Goal: Task Accomplishment & Management: Use online tool/utility

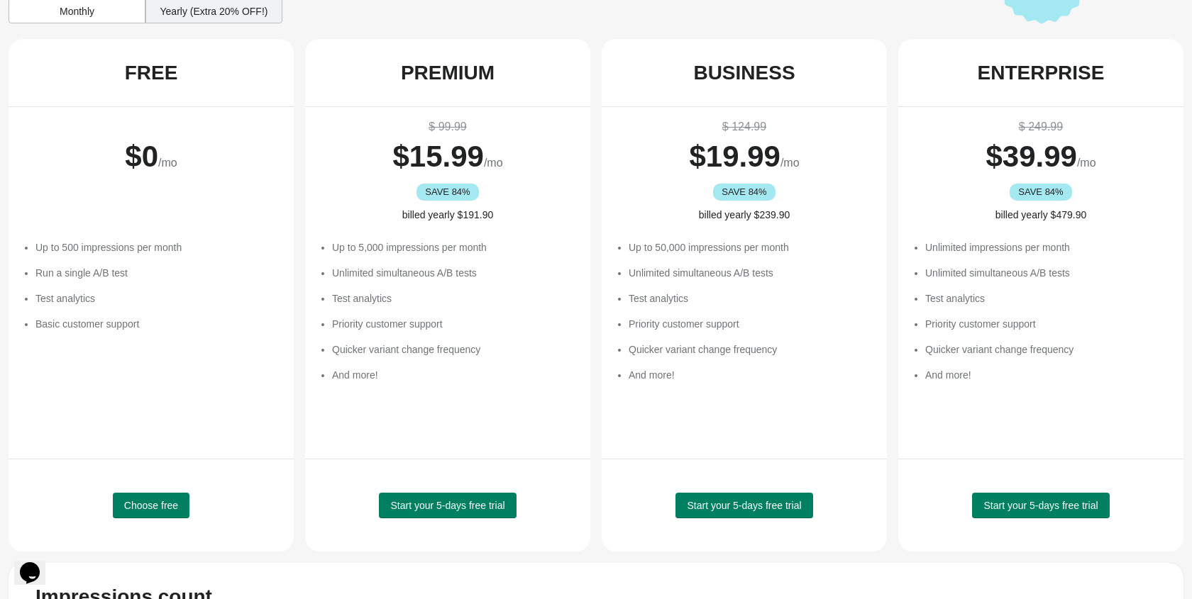
scroll to position [104, 0]
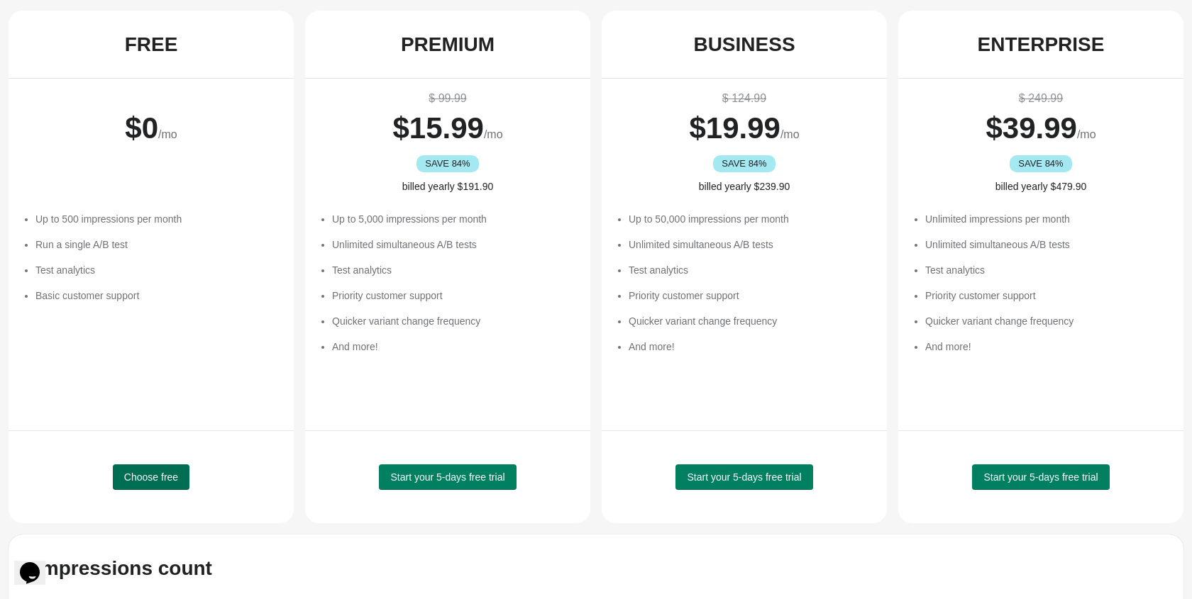
click at [133, 477] on span "Choose free" at bounding box center [151, 477] width 54 height 11
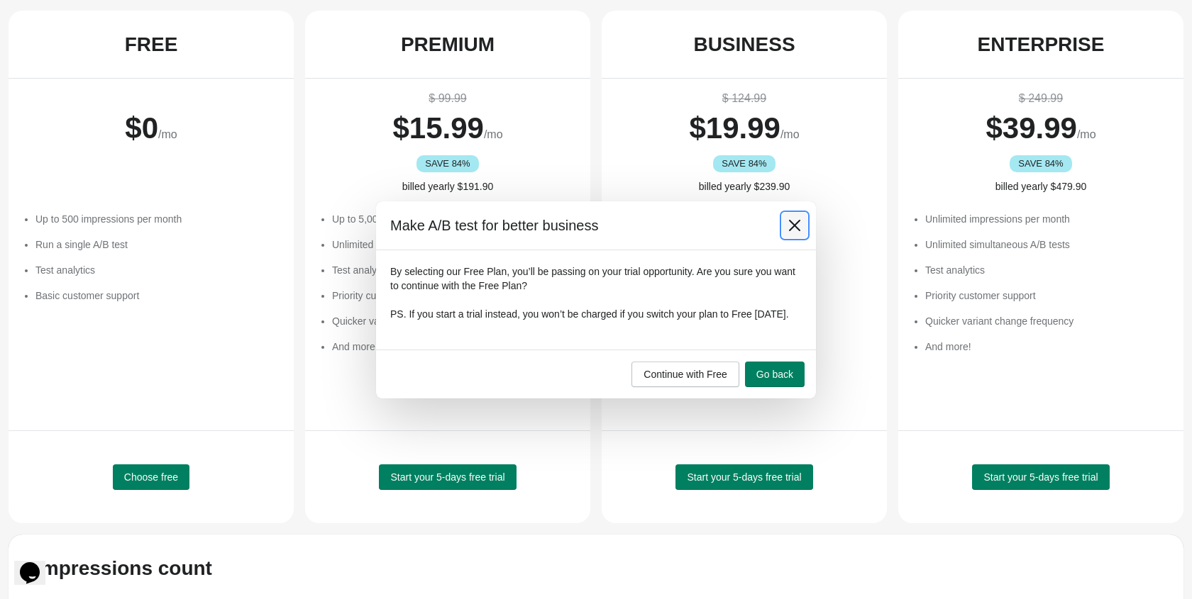
click at [797, 220] on icon at bounding box center [794, 226] width 14 height 14
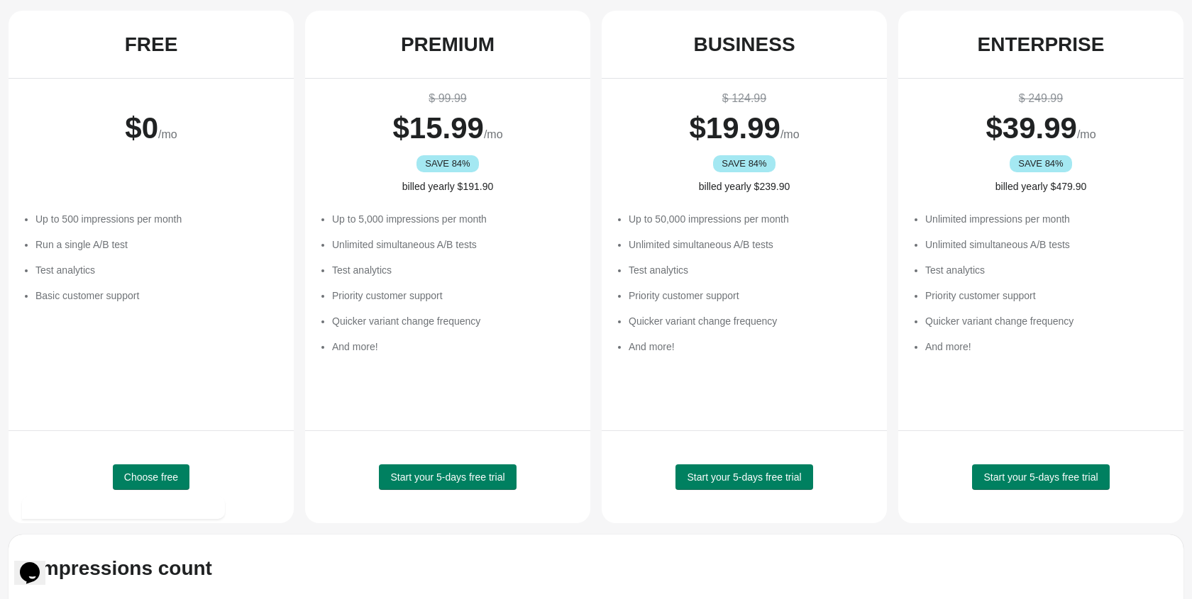
scroll to position [0, 0]
click at [35, 431] on icon "Chat attention grabber" at bounding box center [30, 427] width 13 height 13
click at [142, 478] on span "Choose free" at bounding box center [151, 477] width 54 height 11
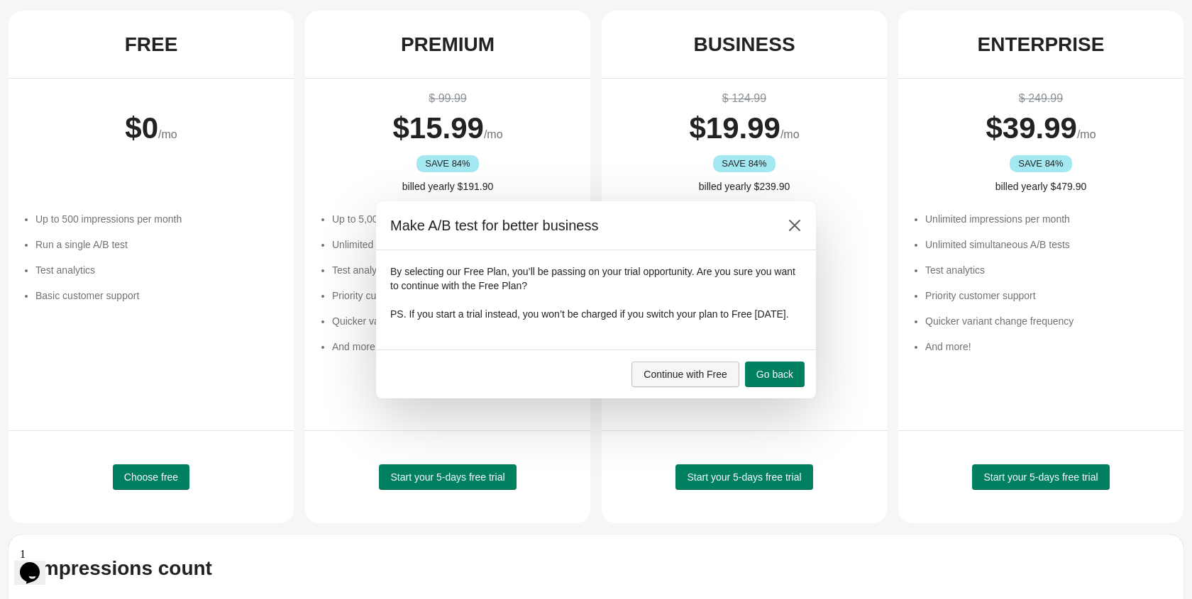
click at [643, 377] on span "Continue with Free" at bounding box center [685, 374] width 84 height 11
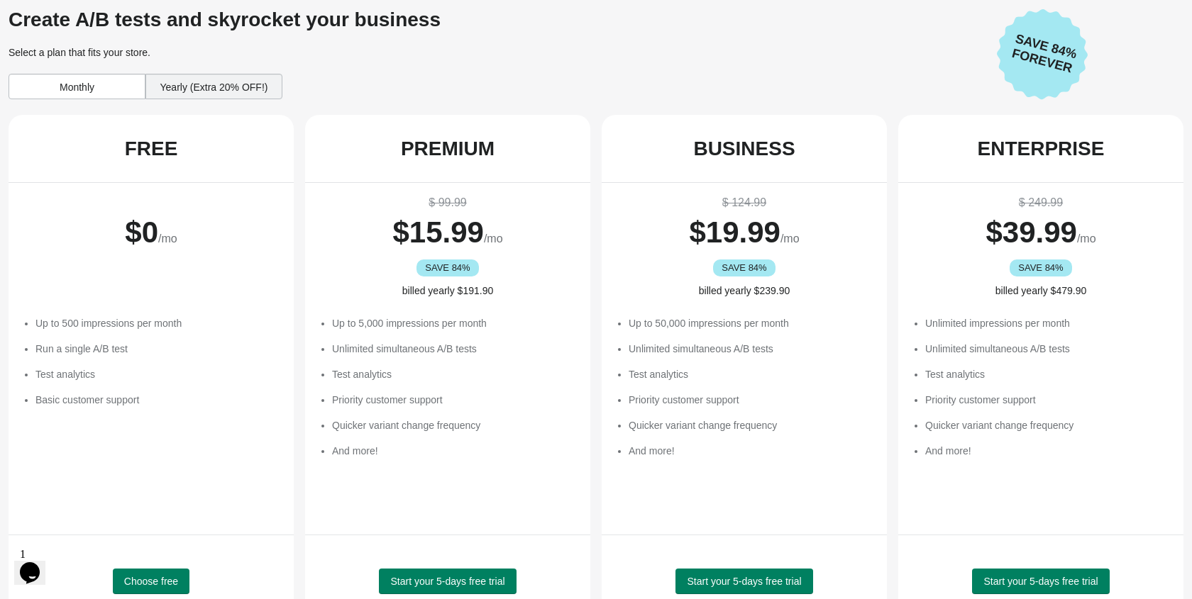
click at [195, 93] on div "Yearly (Extra 20% OFF!)" at bounding box center [213, 87] width 137 height 26
click at [98, 84] on div "Monthly" at bounding box center [77, 87] width 137 height 26
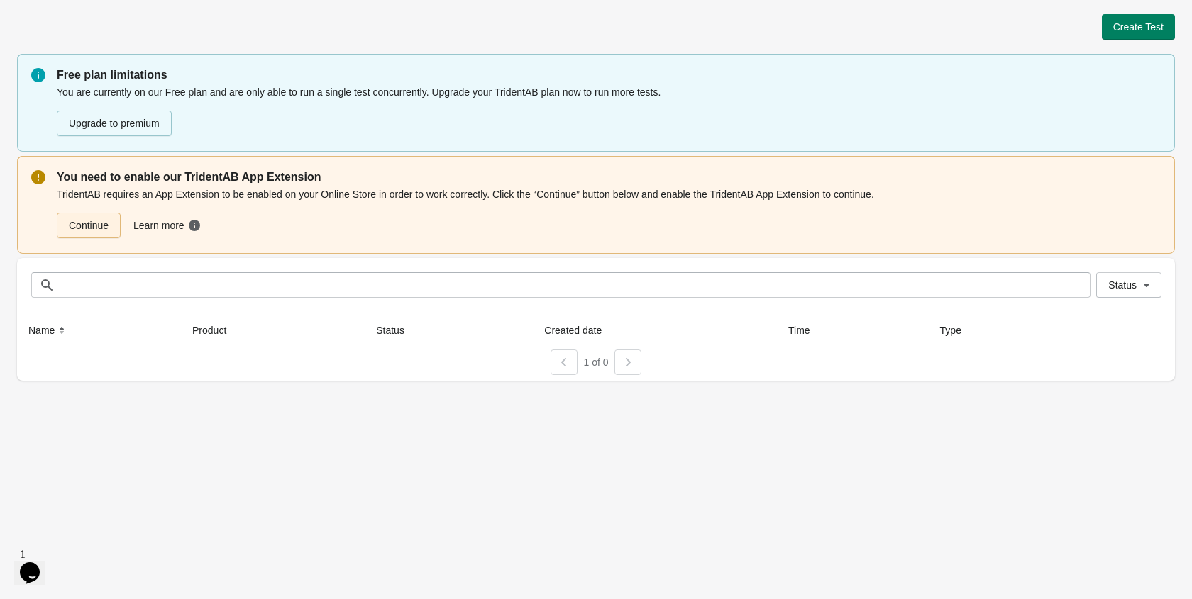
click at [103, 220] on link "Continue" at bounding box center [89, 226] width 64 height 26
click at [91, 231] on link "Continue" at bounding box center [89, 226] width 64 height 26
click at [1127, 31] on span "Create Test" at bounding box center [1138, 26] width 50 height 11
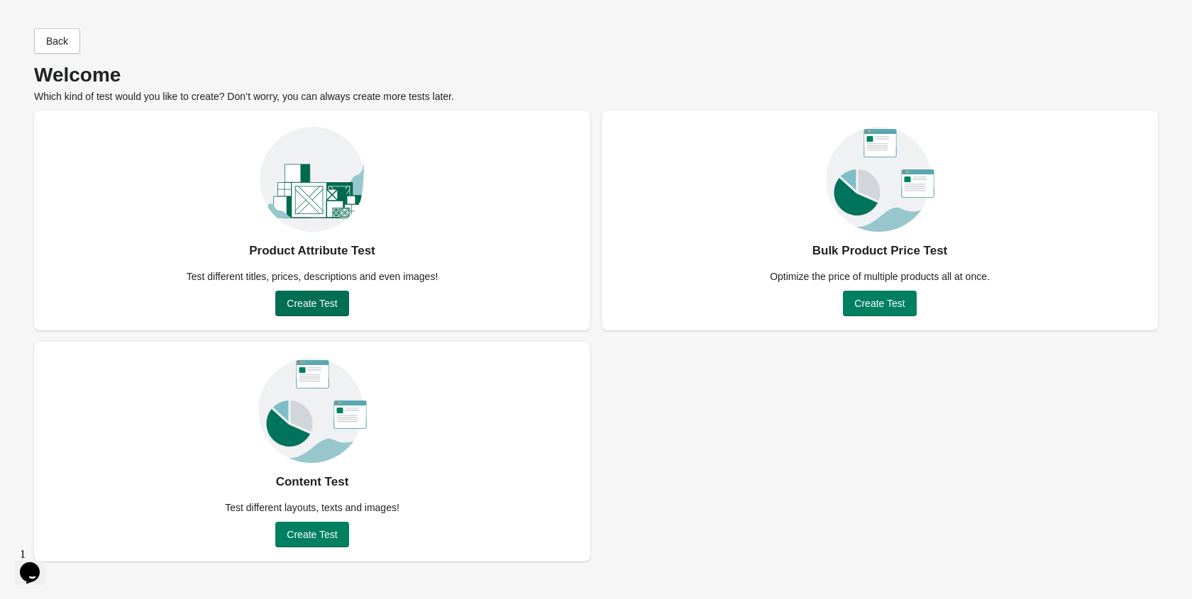
click at [307, 311] on button "Create Test" at bounding box center [311, 304] width 73 height 26
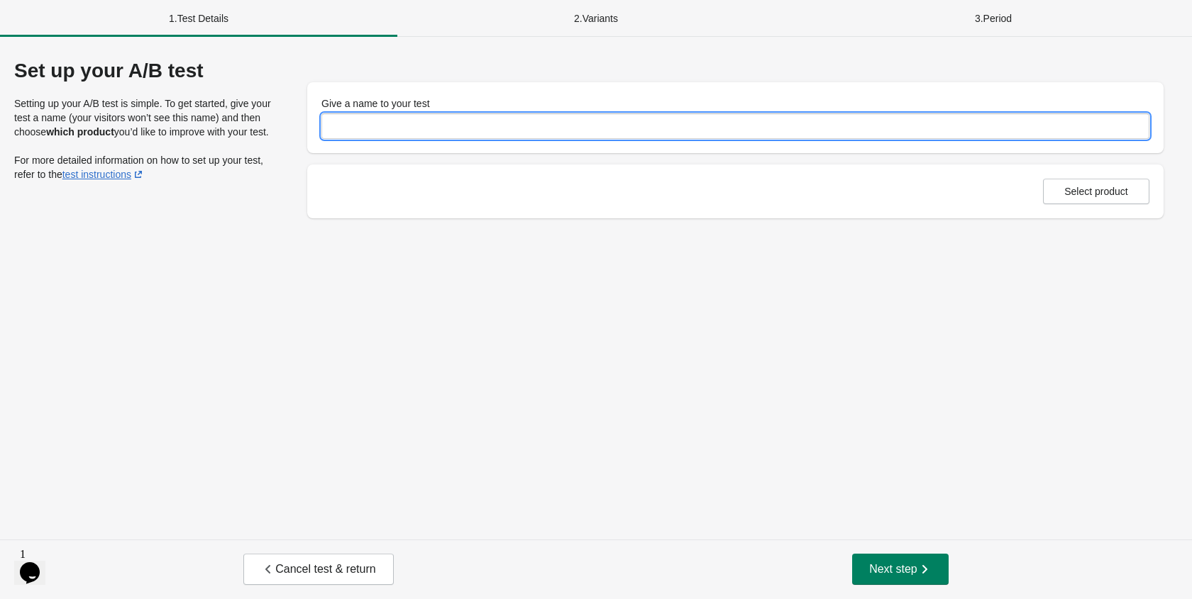
click at [391, 120] on input "Give a name to your test" at bounding box center [735, 127] width 828 height 26
click at [1092, 194] on div "Select product" at bounding box center [735, 192] width 856 height 54
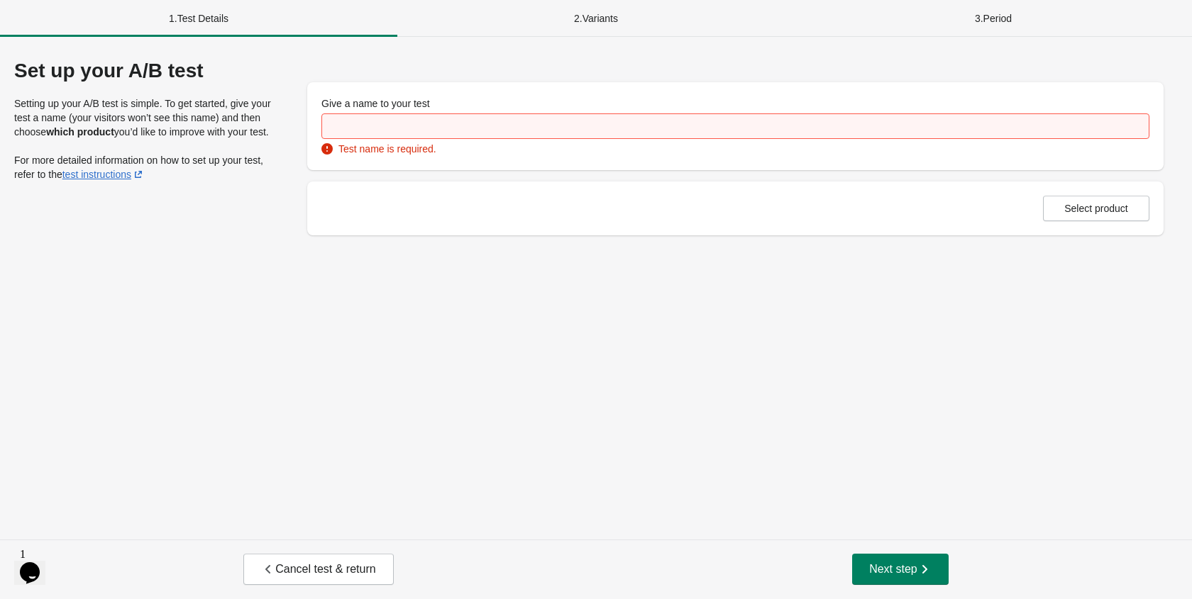
click at [765, 153] on div "Test name is required." at bounding box center [735, 149] width 828 height 14
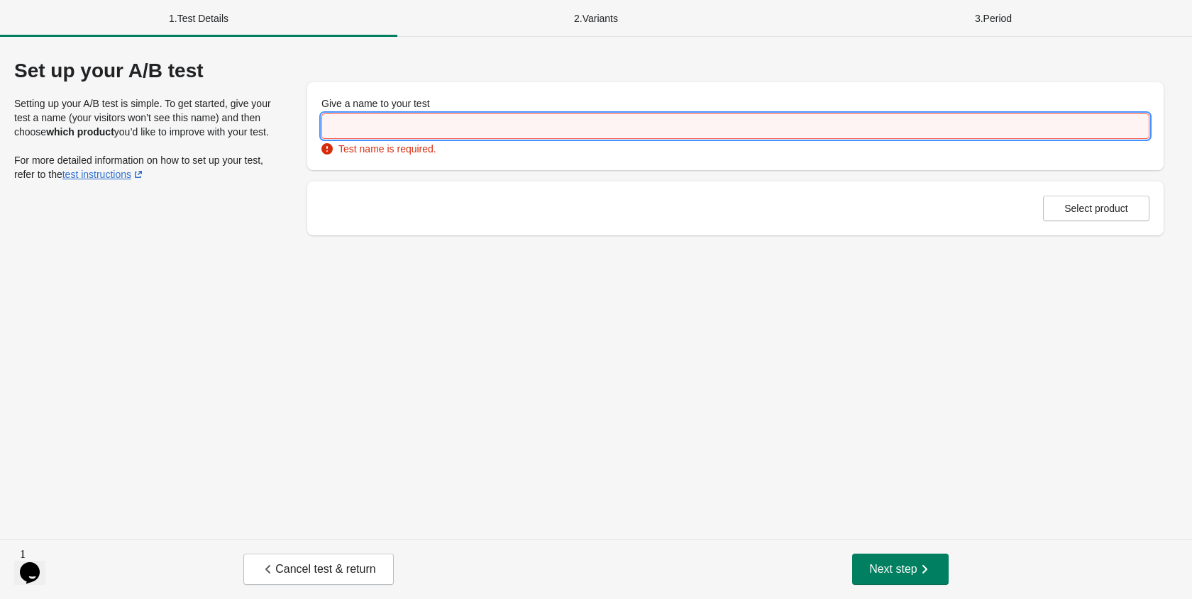
click at [739, 122] on input "Give a name to your test" at bounding box center [735, 127] width 828 height 26
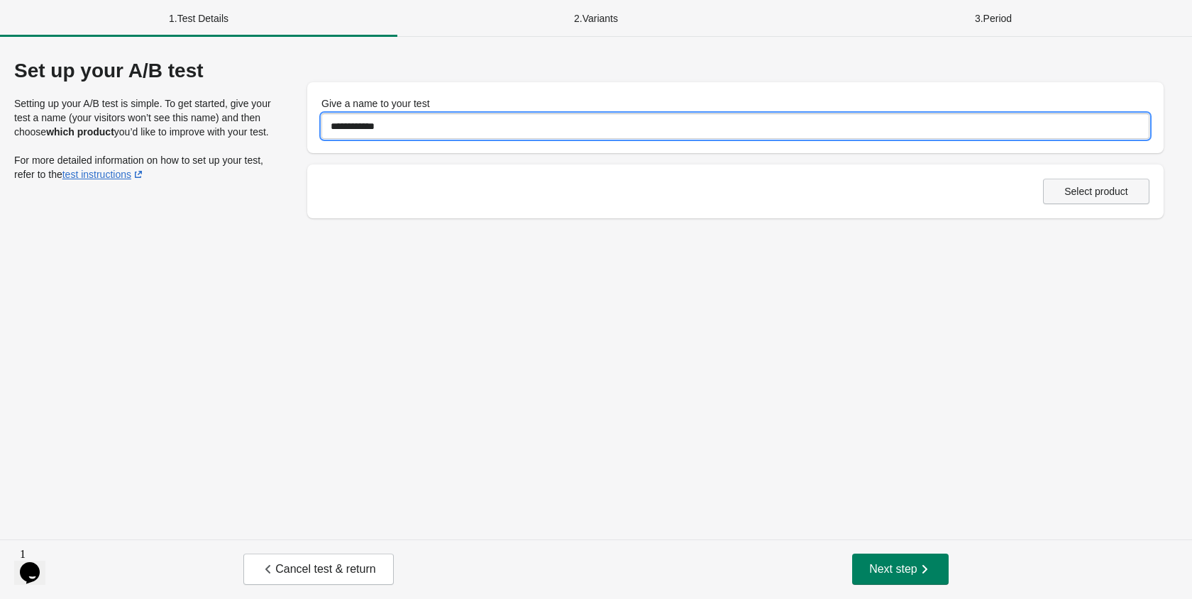
type input "**********"
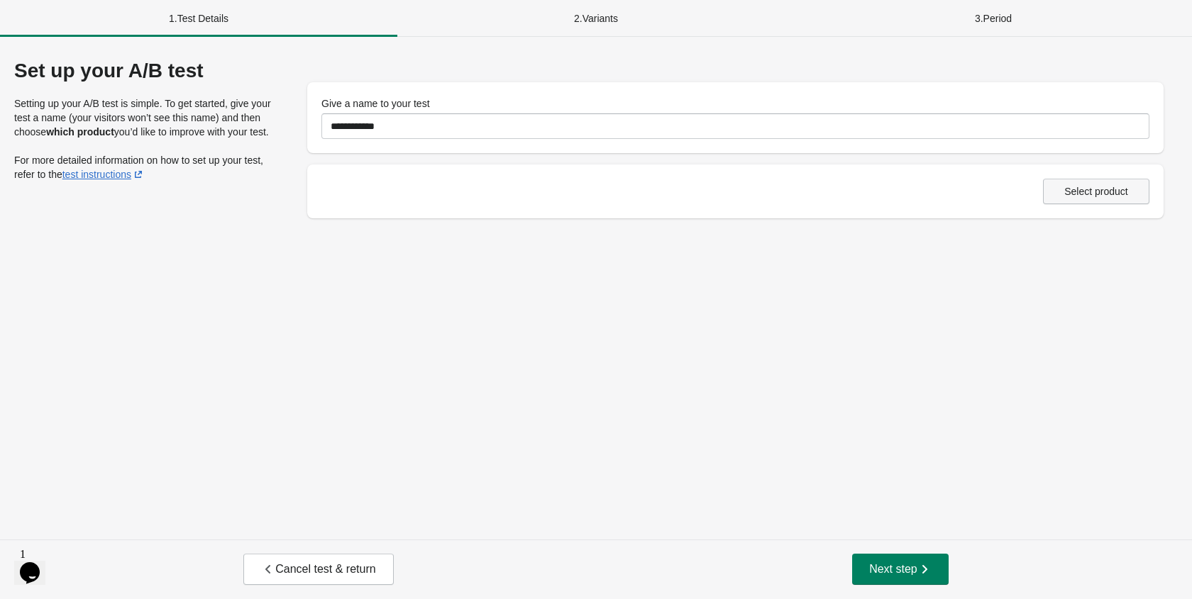
click at [1124, 198] on button "Select product" at bounding box center [1096, 192] width 106 height 26
drag, startPoint x: 1075, startPoint y: 192, endPoint x: 1068, endPoint y: 193, distance: 7.2
click at [1075, 192] on span "Select product" at bounding box center [1096, 191] width 64 height 11
click at [912, 585] on div "Cancel test & return Next step" at bounding box center [596, 570] width 1192 height 60
click at [907, 574] on span "Next step" at bounding box center [900, 570] width 62 height 14
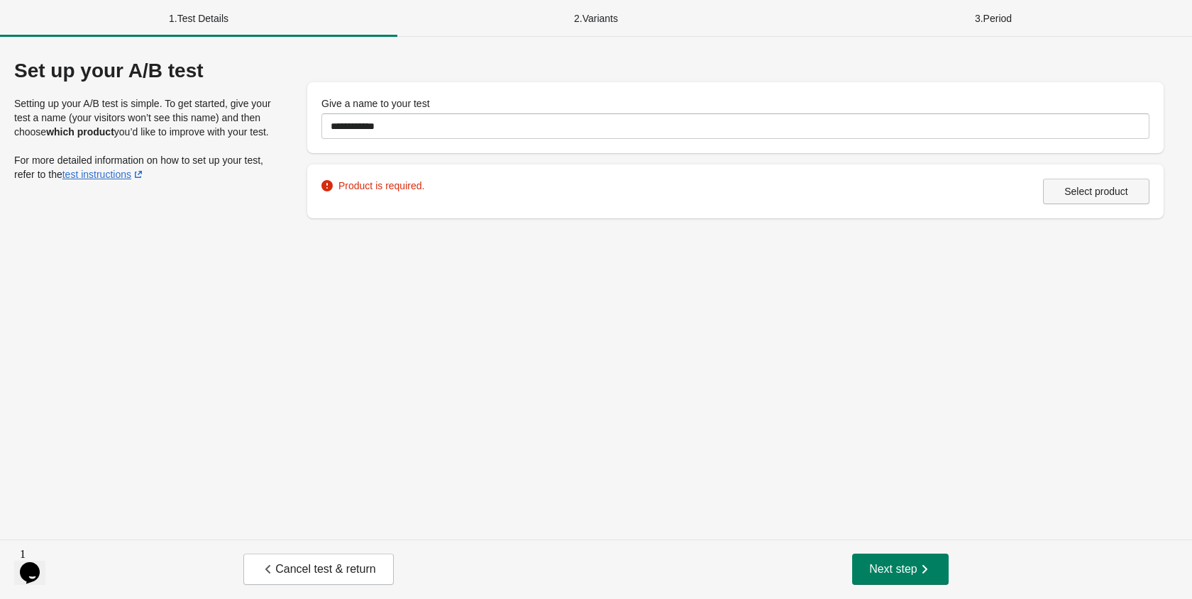
click at [1072, 188] on span "Select product" at bounding box center [1096, 191] width 64 height 11
click at [399, 184] on div "Product is required." at bounding box center [372, 186] width 103 height 14
click at [1074, 186] on span "Select product" at bounding box center [1096, 191] width 64 height 11
click at [927, 563] on icon "button" at bounding box center [924, 570] width 14 height 14
click at [267, 580] on button "Cancel test & return" at bounding box center [318, 569] width 150 height 31
